Goal: Find specific page/section: Find specific page/section

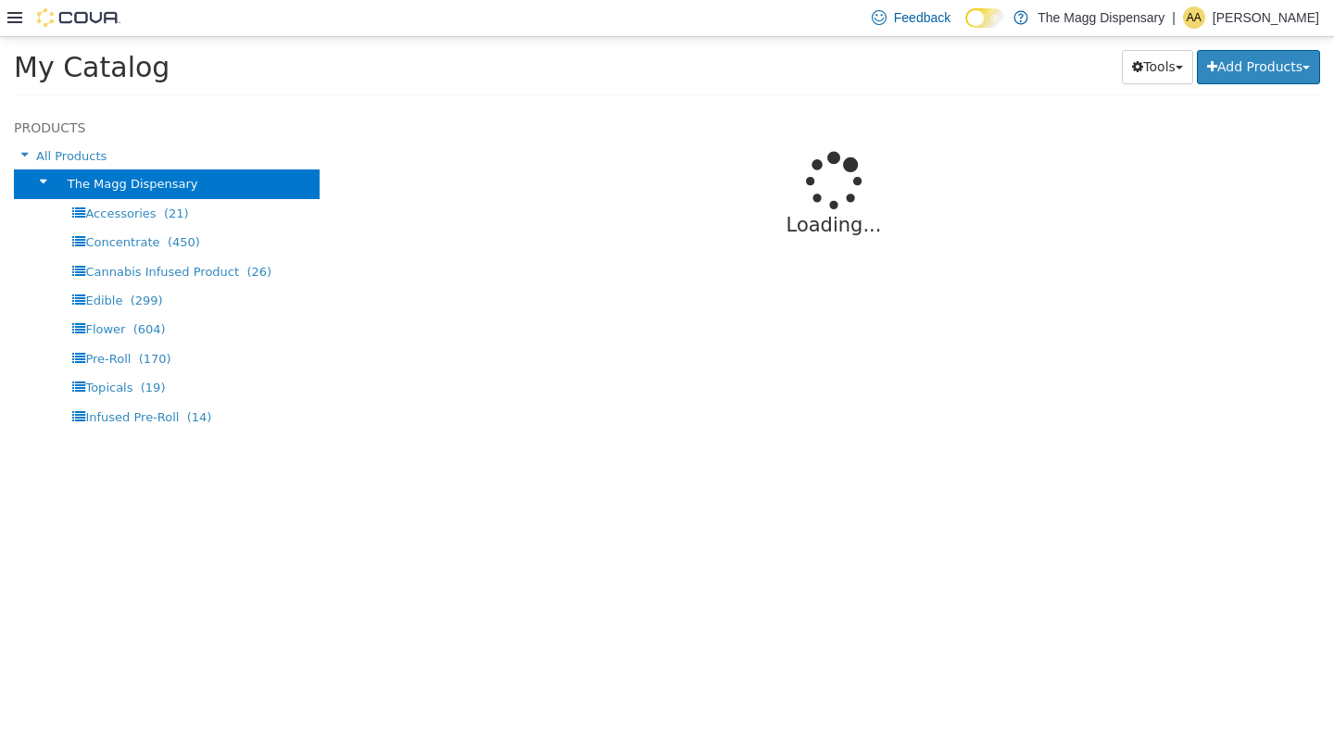
select select "**********"
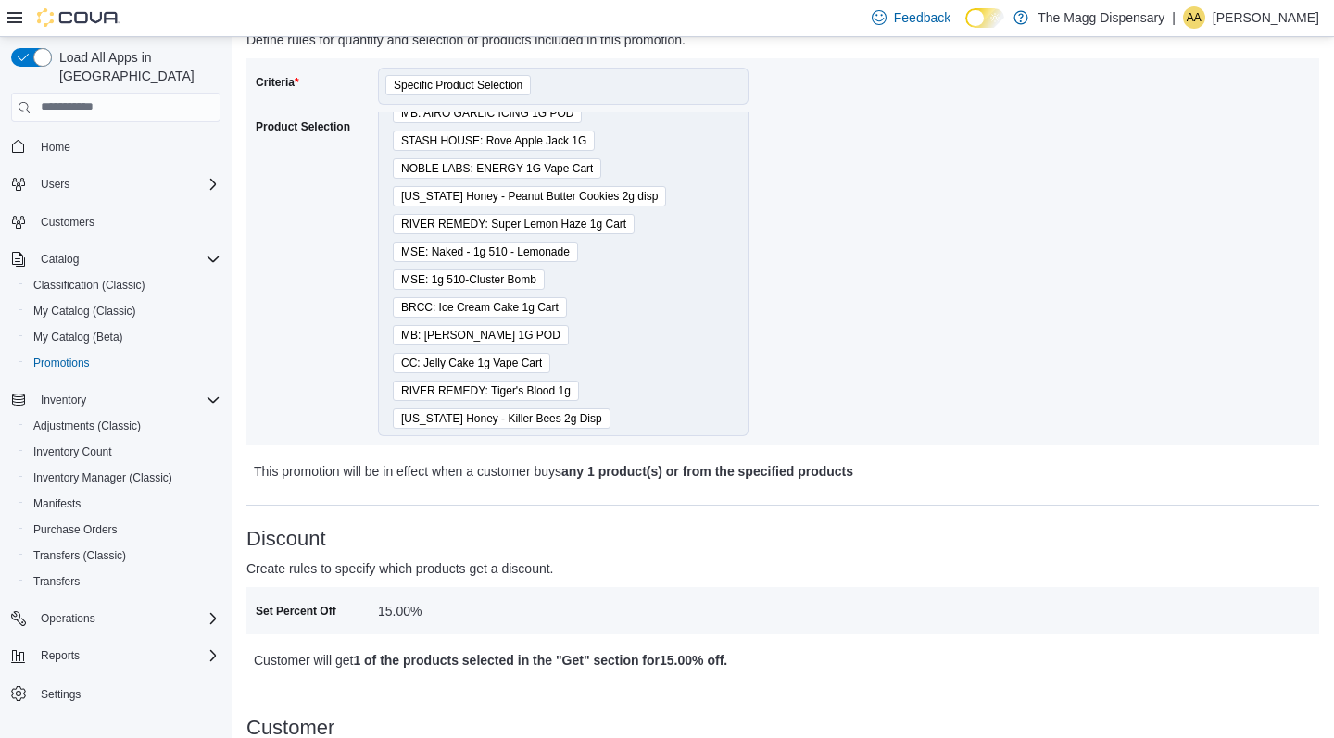
scroll to position [1684, 0]
